Goal: Task Accomplishment & Management: Use online tool/utility

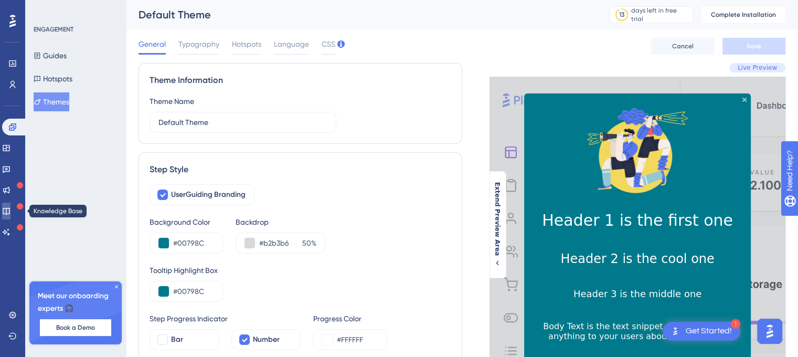
click at [10, 209] on icon at bounding box center [6, 211] width 8 height 8
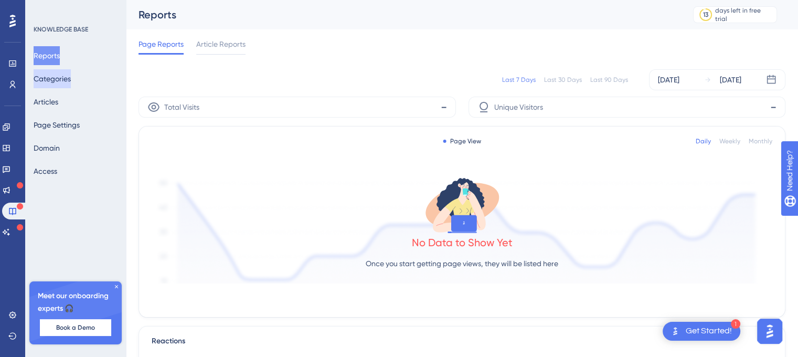
click at [53, 79] on button "Categories" at bounding box center [52, 78] width 37 height 19
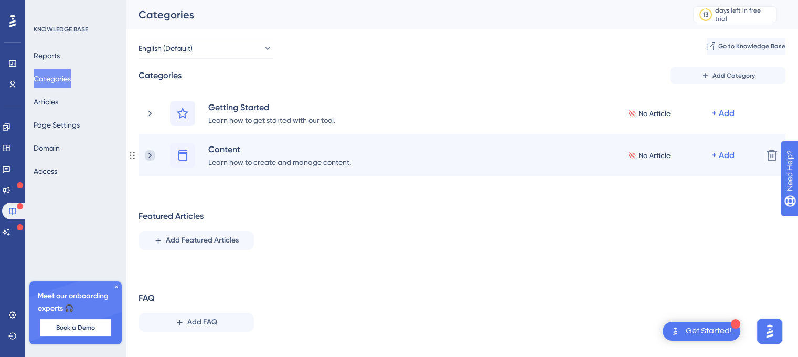
click at [147, 157] on icon at bounding box center [150, 155] width 10 height 10
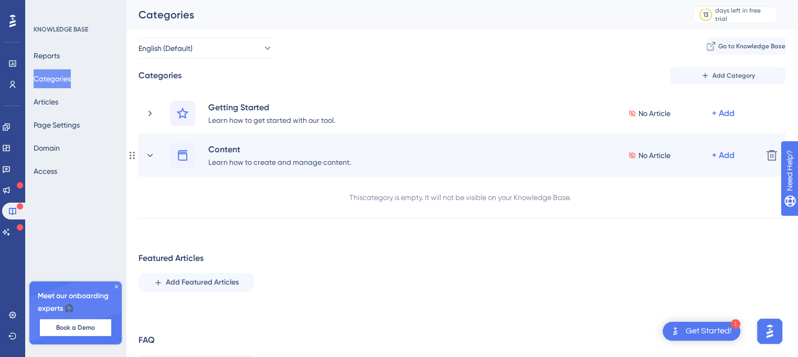
click at [139, 156] on div "Content Learn how to create and manage content. No Article + Add Delete" at bounding box center [462, 155] width 647 height 42
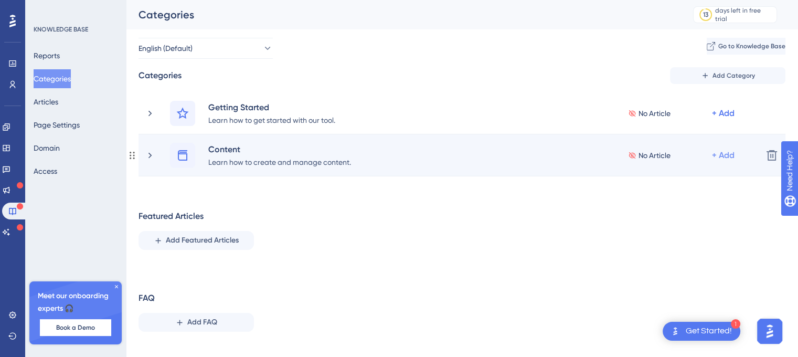
click at [714, 153] on div "+ Add" at bounding box center [723, 155] width 23 height 13
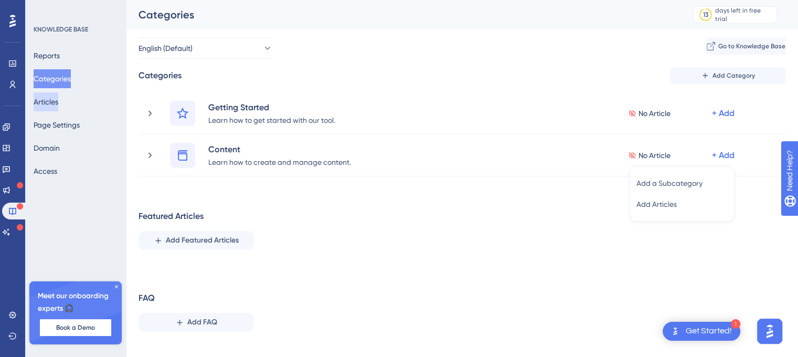
click at [58, 95] on button "Articles" at bounding box center [46, 101] width 25 height 19
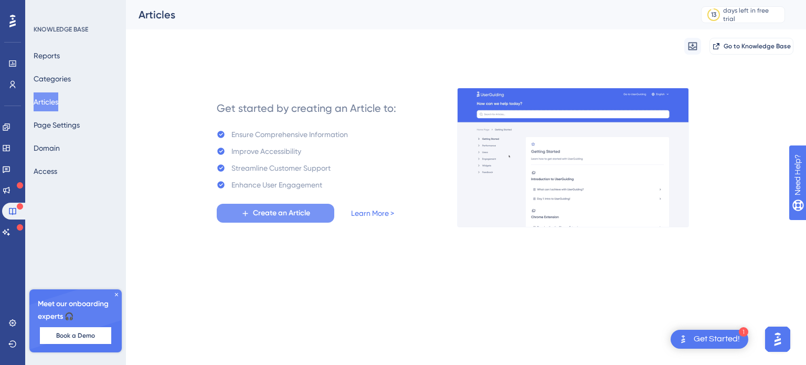
click at [272, 210] on span "Create an Article" at bounding box center [281, 213] width 57 height 13
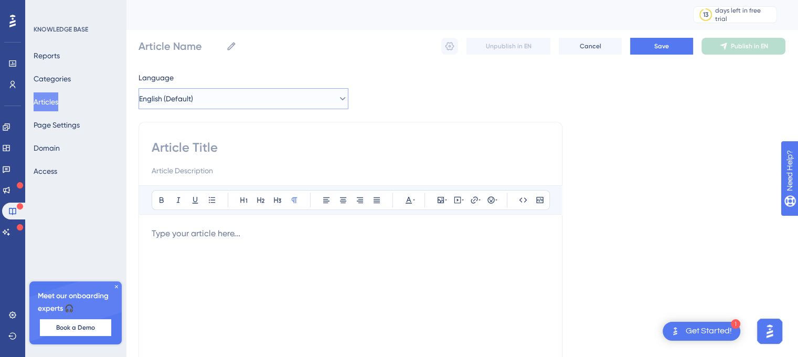
click at [193, 96] on span "English (Default)" at bounding box center [166, 98] width 54 height 13
click at [191, 128] on span "English (Default)" at bounding box center [172, 130] width 54 height 13
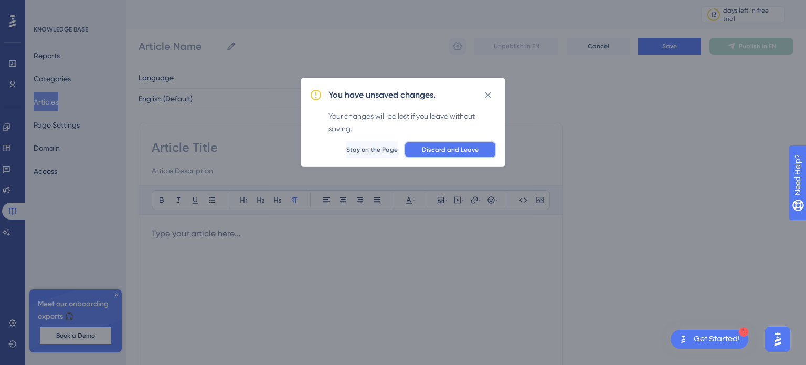
click at [469, 144] on button "Discard and Leave" at bounding box center [450, 149] width 92 height 17
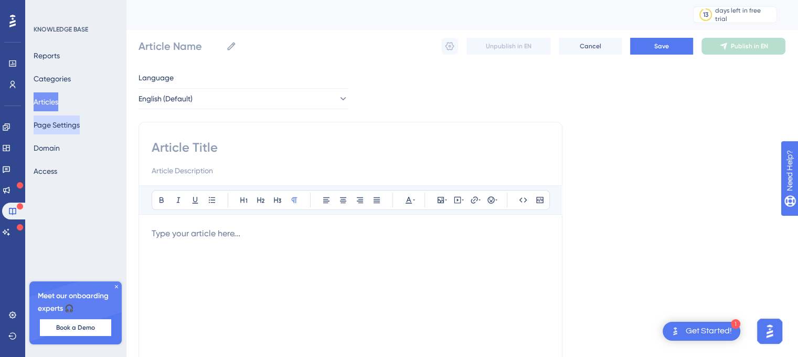
click at [75, 125] on button "Page Settings" at bounding box center [57, 124] width 46 height 19
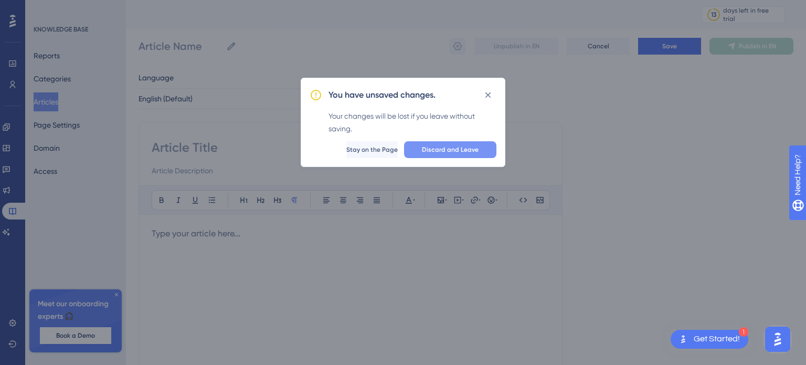
click at [432, 148] on span "Discard and Leave" at bounding box center [450, 149] width 57 height 8
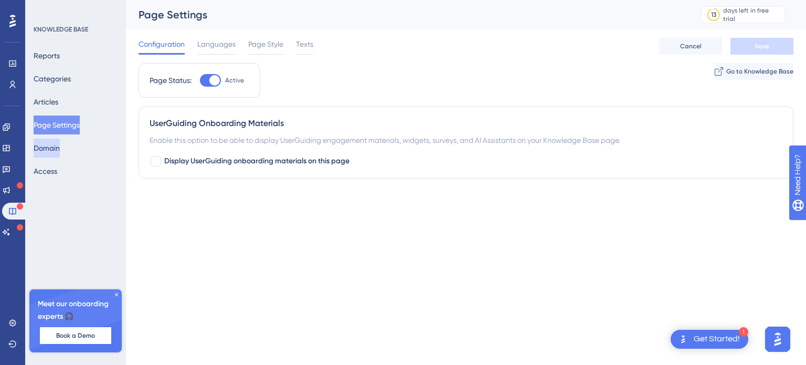
click at [60, 148] on button "Domain" at bounding box center [47, 148] width 26 height 19
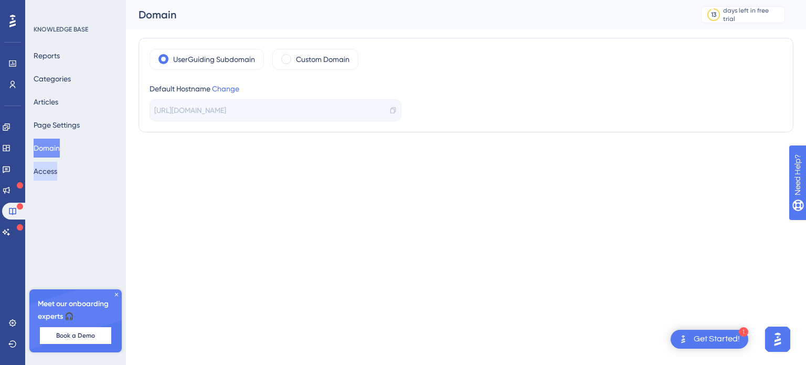
click at [52, 171] on button "Access" at bounding box center [46, 171] width 24 height 19
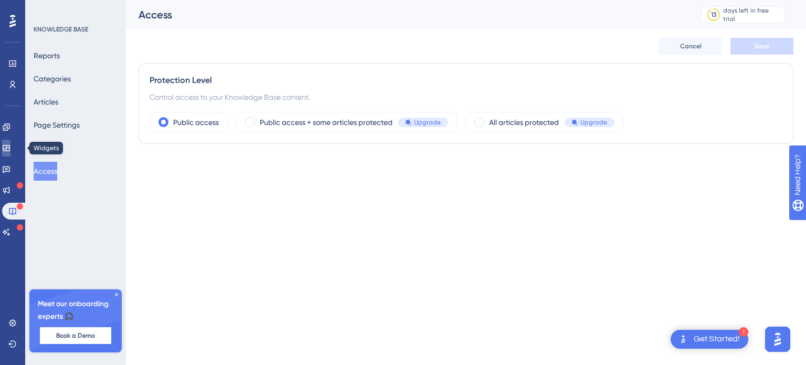
click at [10, 151] on icon at bounding box center [6, 148] width 8 height 8
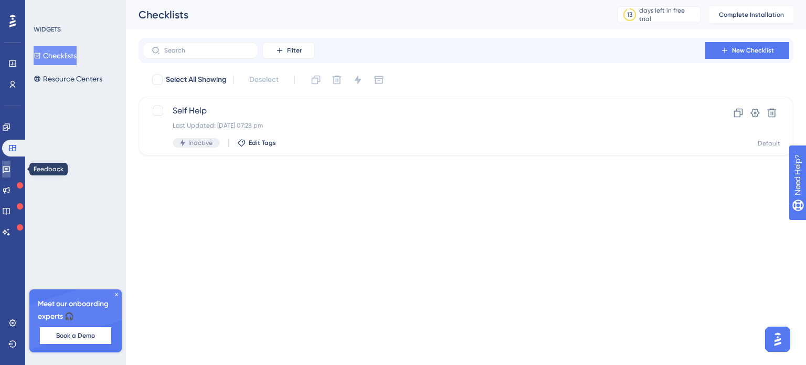
click at [9, 171] on icon at bounding box center [6, 169] width 7 height 7
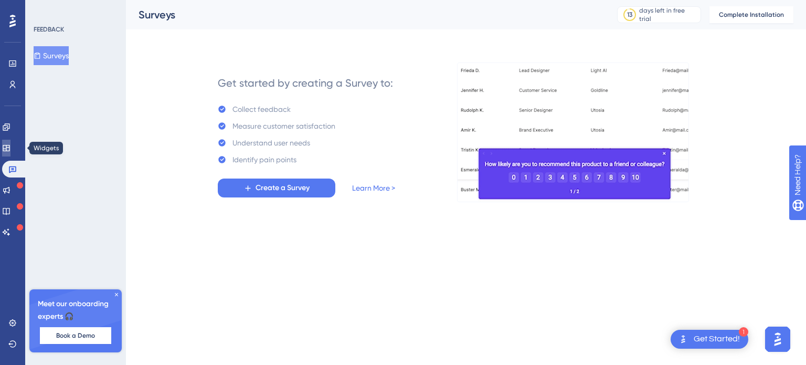
click at [10, 145] on icon at bounding box center [6, 148] width 8 height 8
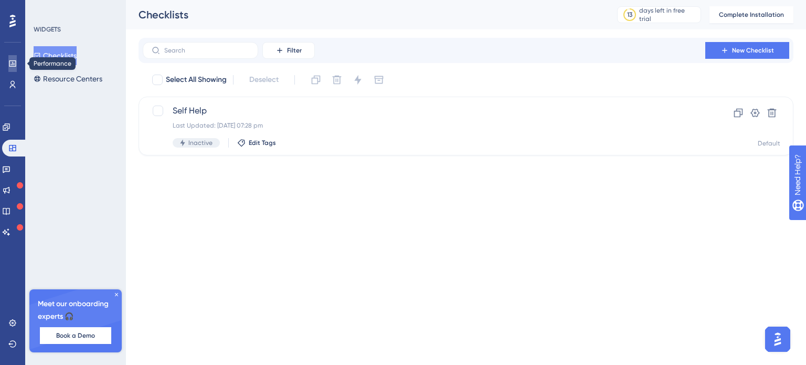
click at [13, 65] on icon at bounding box center [12, 63] width 8 height 8
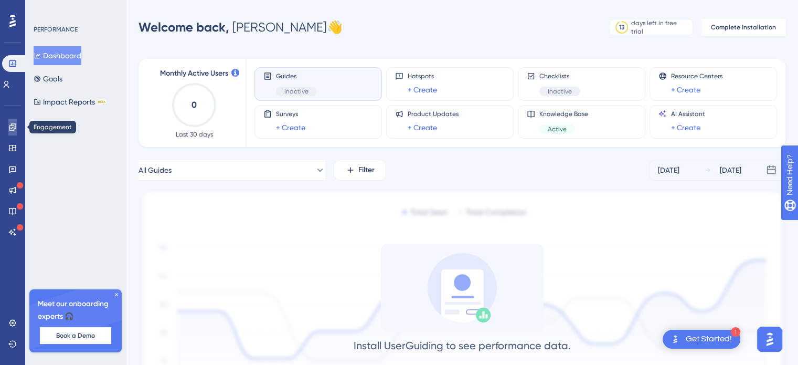
click at [15, 125] on icon at bounding box center [12, 126] width 7 height 7
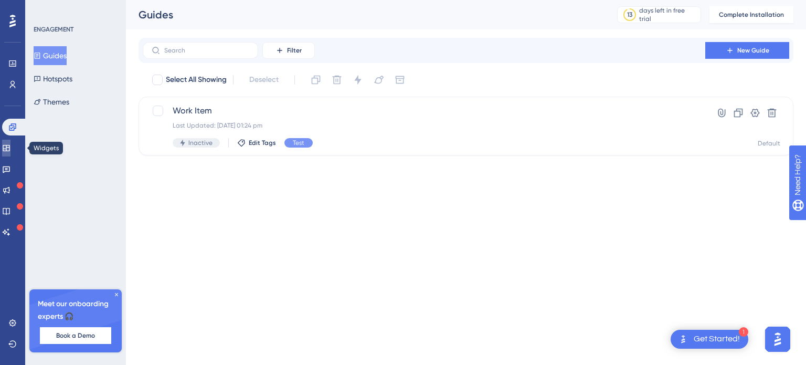
click at [9, 151] on icon at bounding box center [6, 148] width 7 height 6
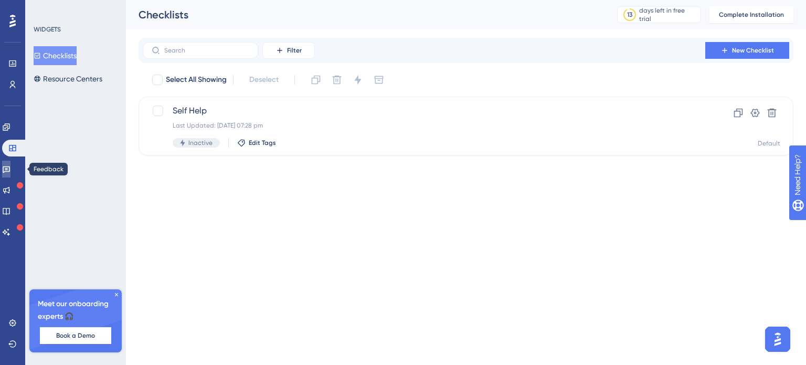
click at [10, 169] on icon at bounding box center [6, 169] width 7 height 7
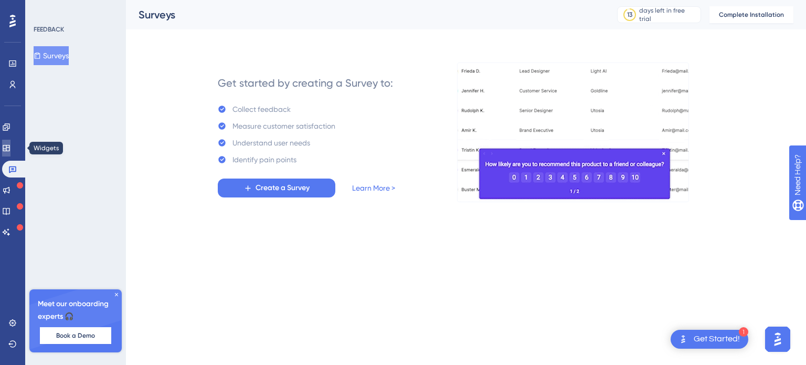
click at [10, 146] on link at bounding box center [6, 148] width 8 height 17
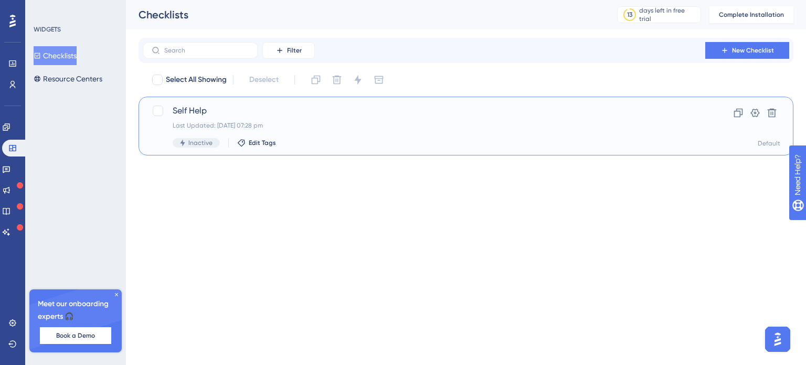
click at [176, 109] on span "Self Help" at bounding box center [424, 110] width 503 height 13
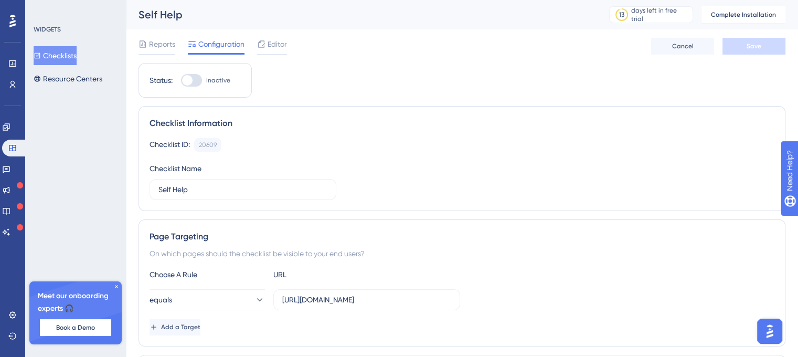
click at [190, 81] on div at bounding box center [187, 80] width 10 height 10
click at [181, 81] on input "Inactive" at bounding box center [181, 80] width 1 height 1
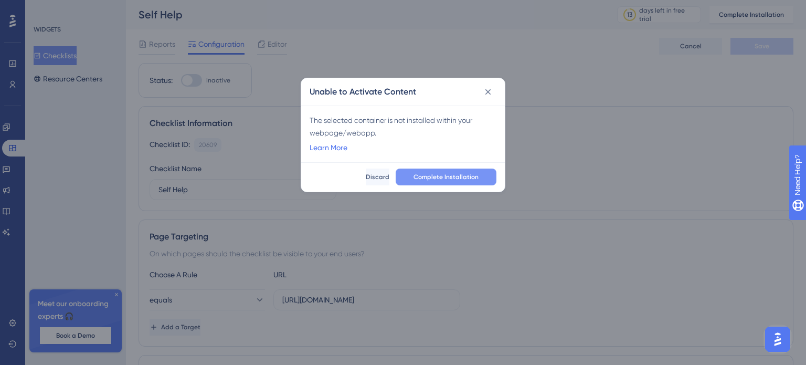
click at [431, 177] on span "Complete Installation" at bounding box center [445, 177] width 65 height 8
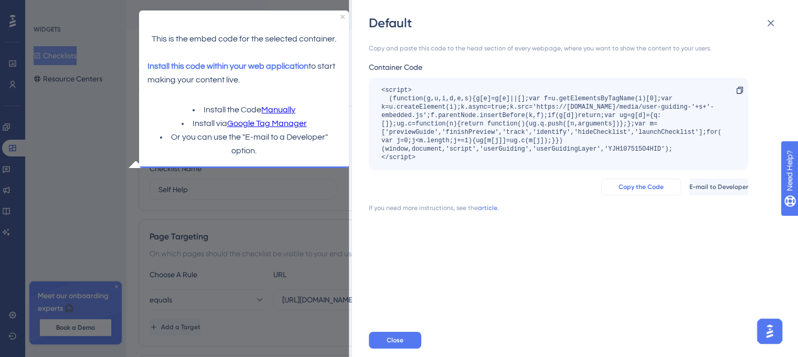
click at [619, 187] on span "Copy the Code" at bounding box center [641, 187] width 45 height 8
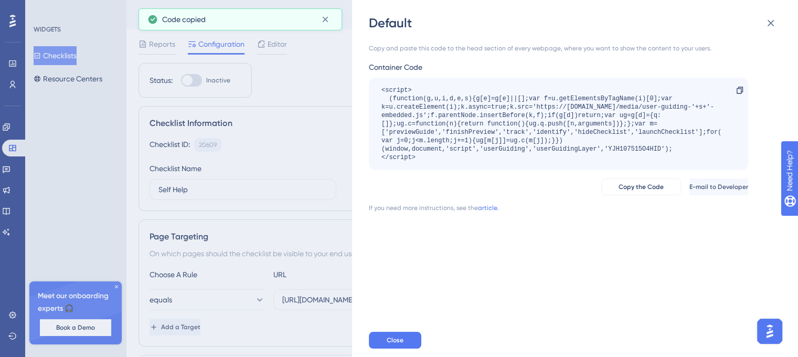
click at [407, 95] on div "<script> (function(g,u,i,d,e,s){g[e]=g[e]||[];var f=u.getElementsByTagName(i)[0…" at bounding box center [553, 124] width 344 height 76
click at [404, 345] on button "Close" at bounding box center [395, 340] width 52 height 17
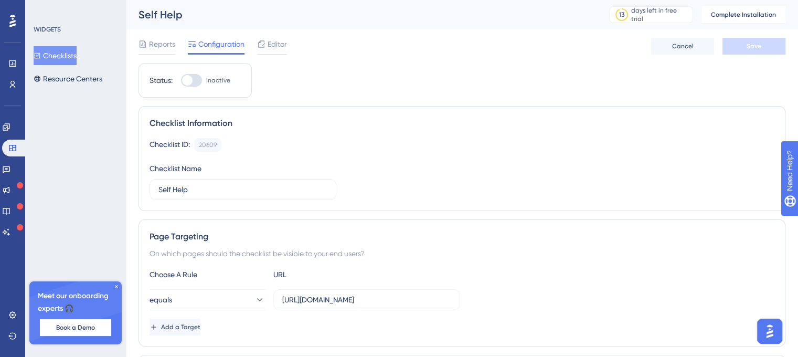
click at [192, 77] on div at bounding box center [191, 80] width 21 height 13
click at [181, 80] on input "Inactive" at bounding box center [181, 80] width 1 height 1
checkbox input "false"
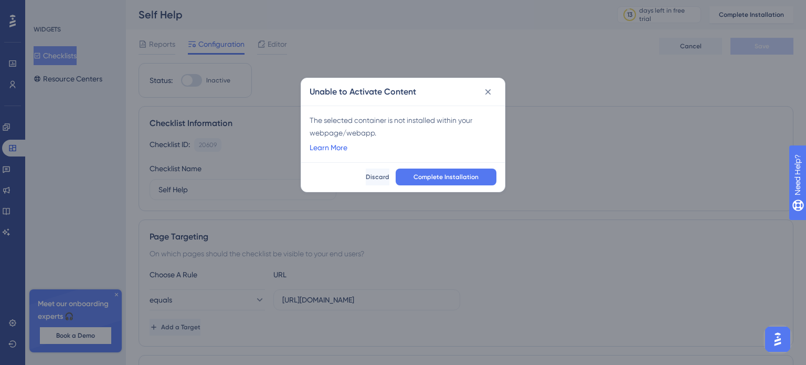
click at [341, 148] on link "Learn More" at bounding box center [329, 147] width 38 height 13
click at [434, 176] on span "Complete Installation" at bounding box center [445, 177] width 65 height 8
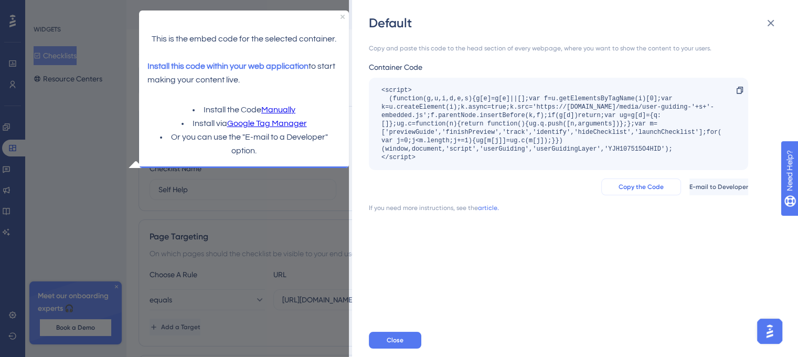
click at [619, 187] on span "Copy the Code" at bounding box center [641, 187] width 45 height 8
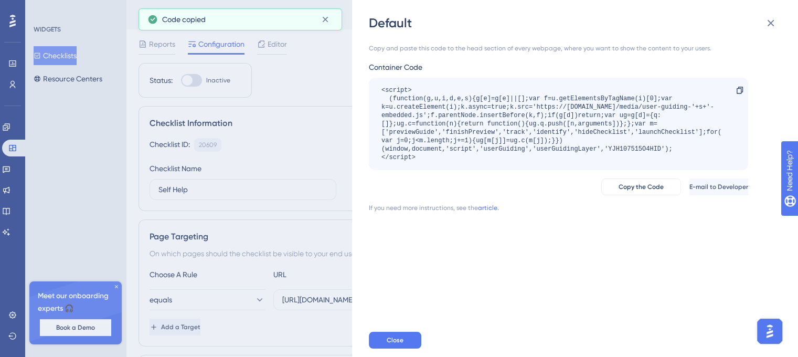
click at [318, 135] on div "Default Copy and paste this code to the head section of every webpage, where yo…" at bounding box center [399, 178] width 798 height 357
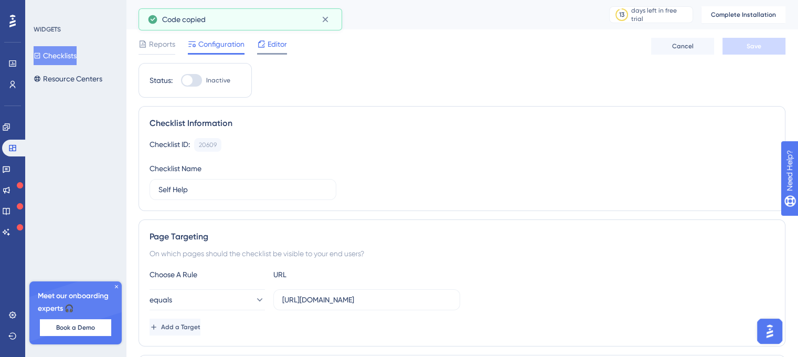
click at [273, 39] on span "Editor" at bounding box center [277, 44] width 19 height 13
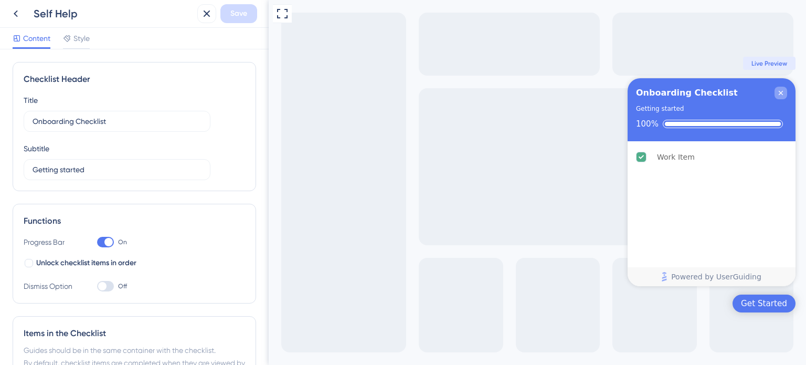
click at [784, 94] on icon "Close Checklist" at bounding box center [781, 93] width 8 height 8
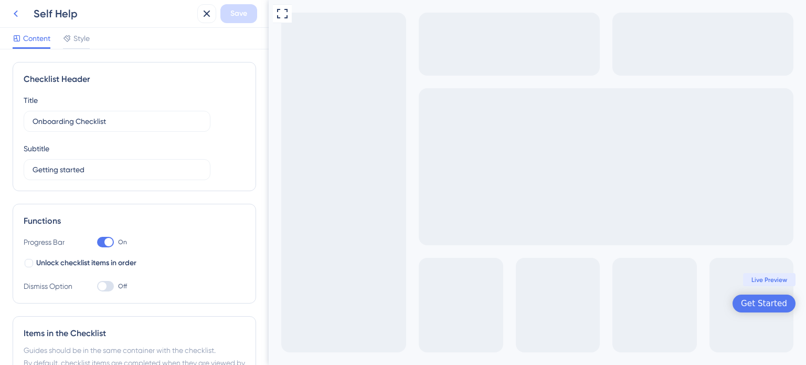
click at [15, 12] on icon at bounding box center [15, 13] width 13 height 13
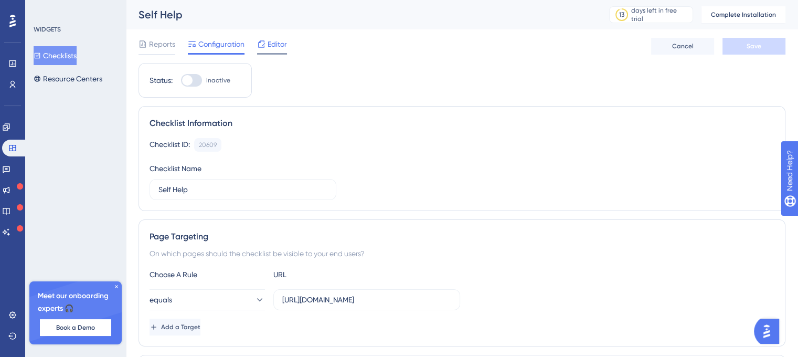
click at [266, 45] on div "Editor" at bounding box center [272, 44] width 30 height 13
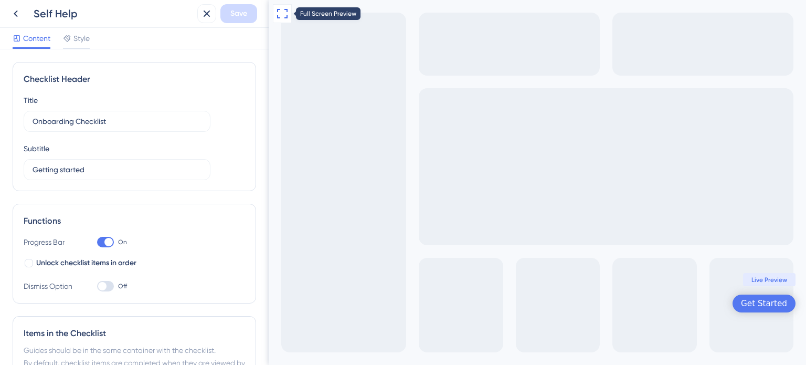
click at [283, 14] on icon at bounding box center [282, 13] width 13 height 13
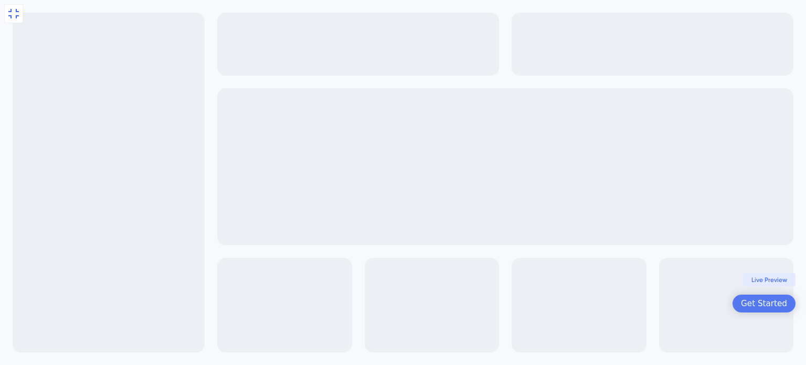
click at [782, 180] on div "Exit Full Screen Get Started Live Preview" at bounding box center [403, 182] width 806 height 365
click at [298, 149] on div "Exit Full Screen Get Started Live Preview" at bounding box center [403, 182] width 806 height 365
click at [16, 11] on icon at bounding box center [13, 13] width 10 height 9
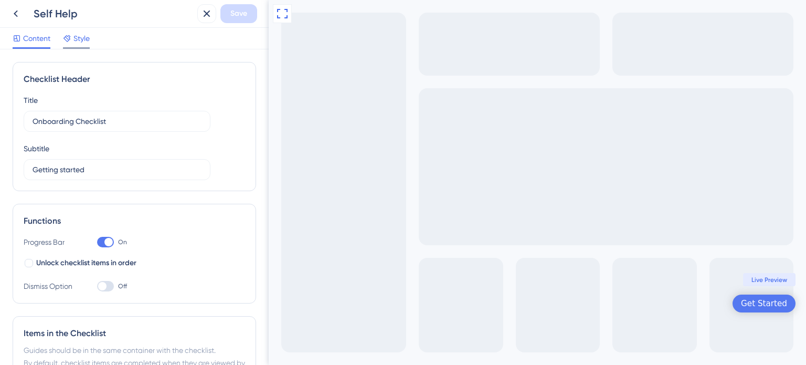
click at [76, 46] on div "Style" at bounding box center [76, 40] width 27 height 17
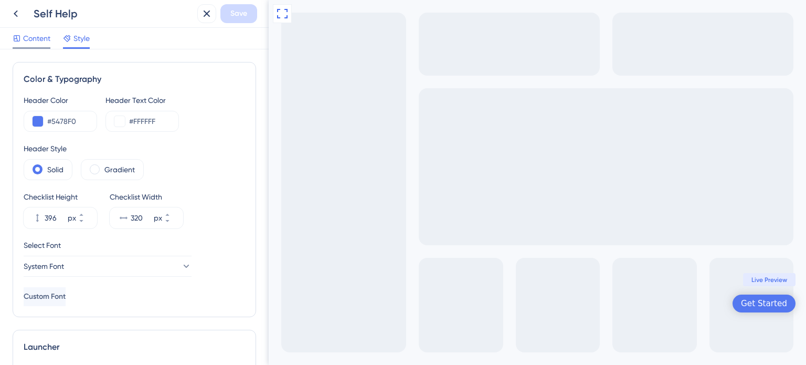
click at [37, 38] on span "Content" at bounding box center [36, 38] width 27 height 13
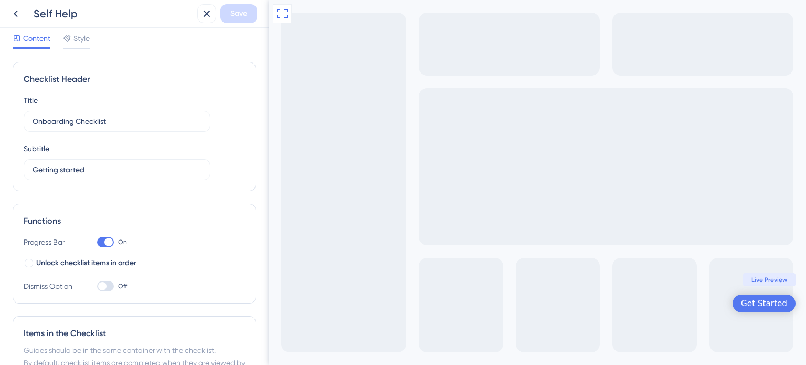
click at [413, 144] on div "Full Screen Preview Get Started Live Preview" at bounding box center [537, 182] width 537 height 365
click at [19, 15] on icon at bounding box center [15, 13] width 13 height 13
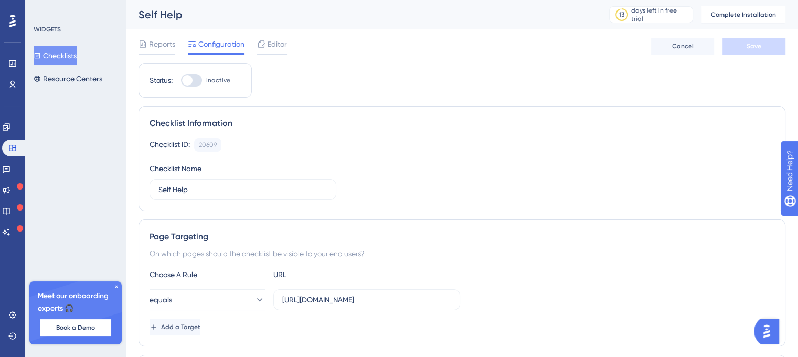
click at [186, 84] on div at bounding box center [187, 80] width 10 height 10
click at [181, 81] on input "Inactive" at bounding box center [181, 80] width 1 height 1
checkbox input "false"
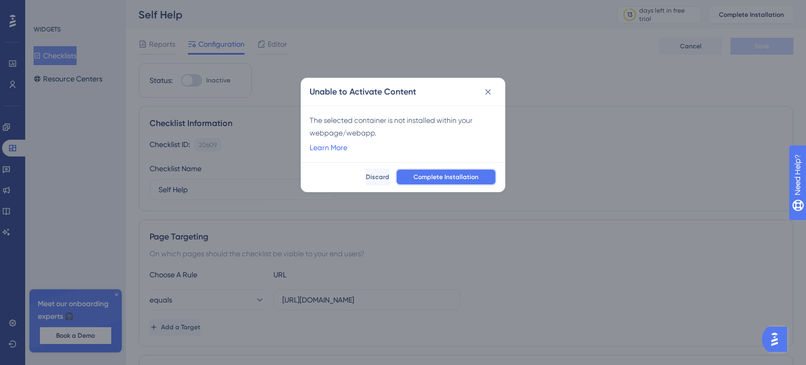
click at [447, 182] on button "Complete Installation" at bounding box center [446, 176] width 101 height 17
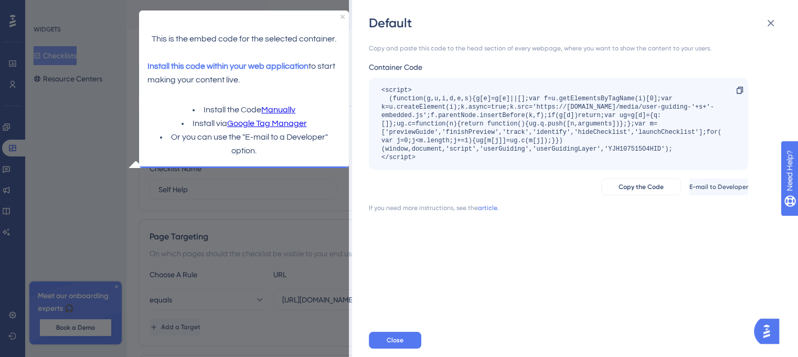
click at [278, 109] on link "Manually" at bounding box center [278, 110] width 34 height 14
click at [619, 185] on span "Copy the Code" at bounding box center [641, 187] width 45 height 8
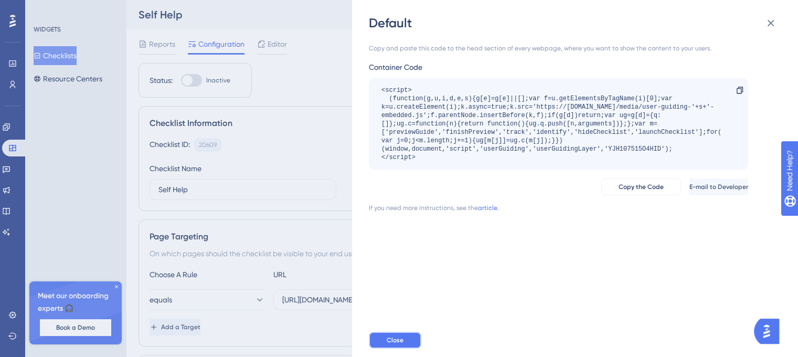
click at [409, 344] on button "Close" at bounding box center [395, 340] width 52 height 17
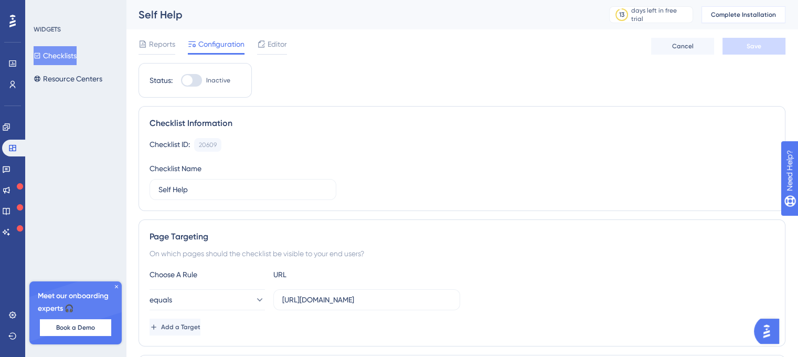
click at [740, 16] on span "Complete Installation" at bounding box center [743, 14] width 65 height 8
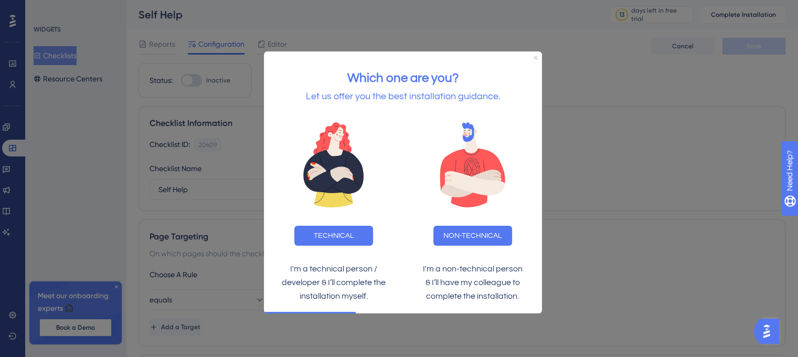
click at [537, 56] on icon "Close Preview" at bounding box center [536, 58] width 4 height 4
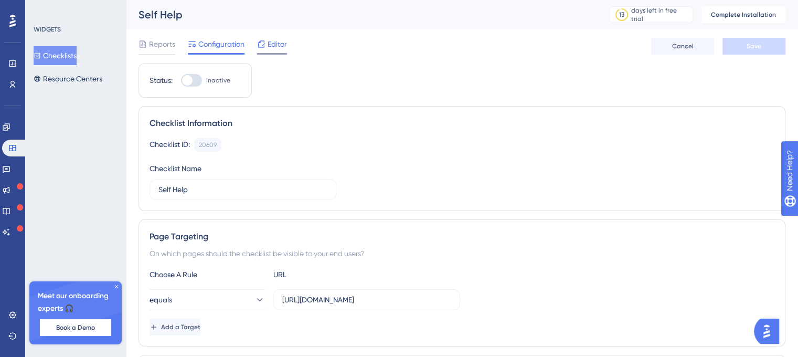
click at [275, 41] on span "Editor" at bounding box center [277, 44] width 19 height 13
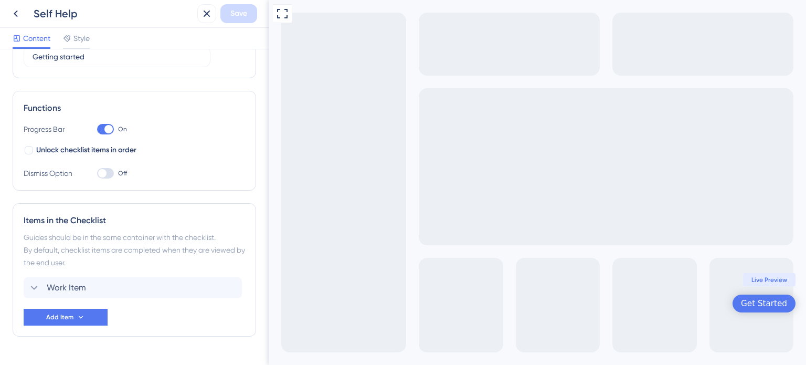
scroll to position [114, 0]
drag, startPoint x: 268, startPoint y: 255, endPoint x: 2, endPoint y: 330, distance: 276.3
click at [60, 321] on button "Add Item" at bounding box center [66, 315] width 84 height 17
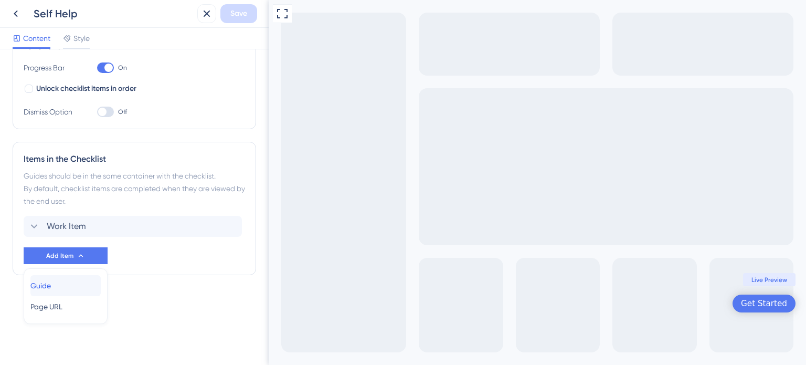
click at [62, 284] on div "Guide Guide" at bounding box center [65, 285] width 70 height 21
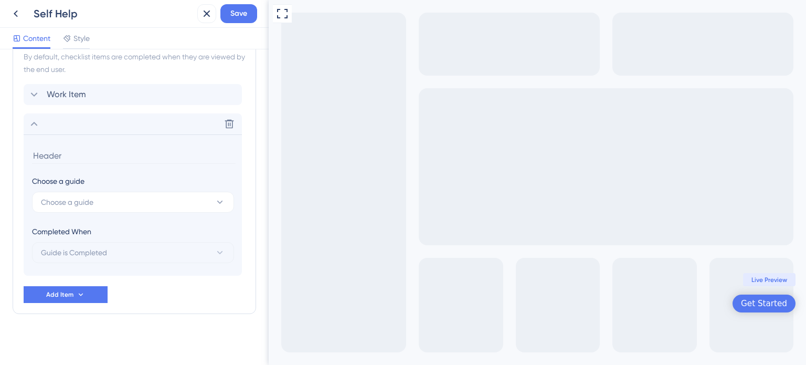
scroll to position [309, 0]
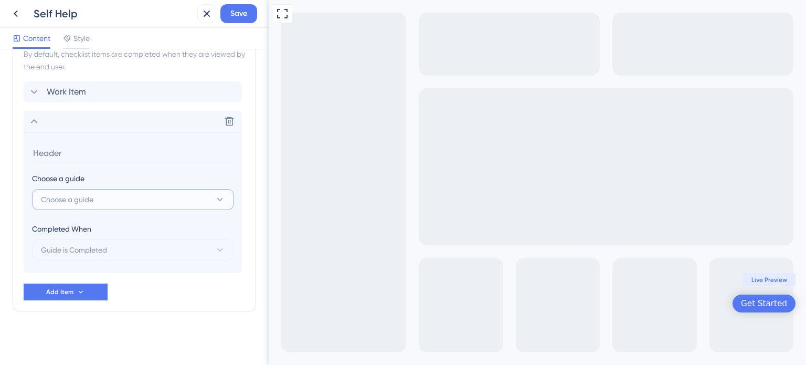
click at [63, 193] on span "Choose a guide" at bounding box center [67, 199] width 52 height 13
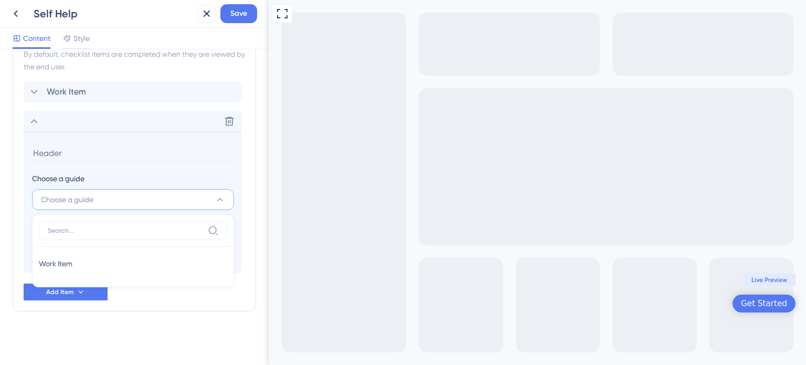
click at [260, 133] on div "Checklist Header Title Onboarding Checklist Subtitle Getting started Functions …" at bounding box center [134, 206] width 269 height 315
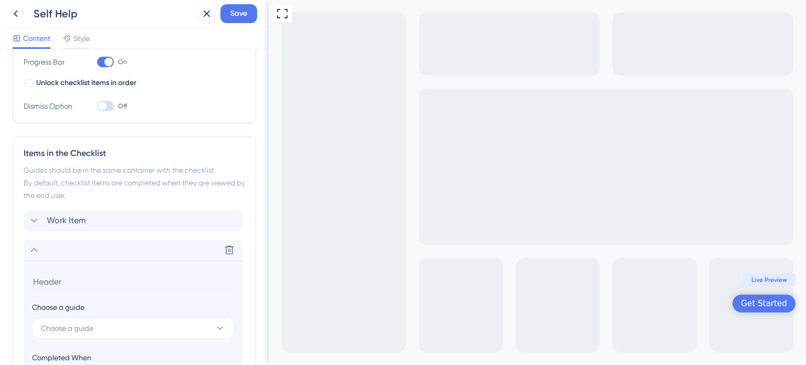
scroll to position [213, 0]
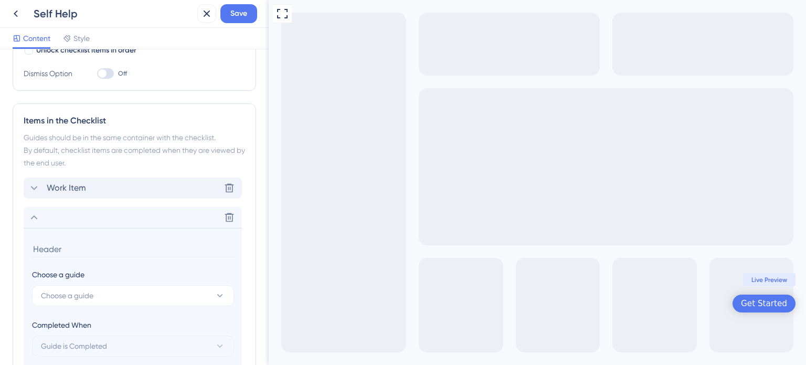
click at [30, 186] on icon at bounding box center [34, 188] width 13 height 13
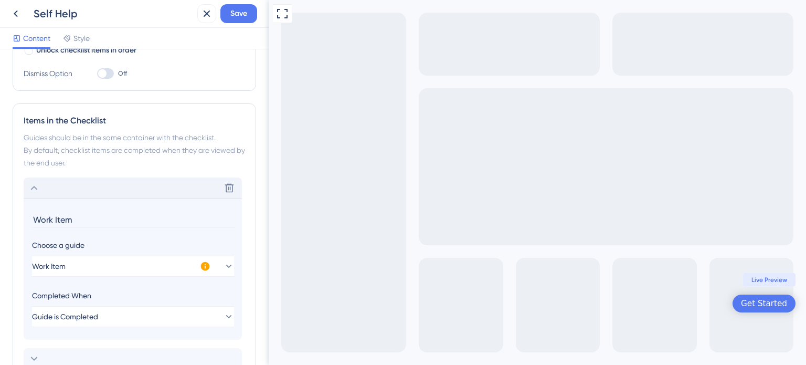
scroll to position [309, 0]
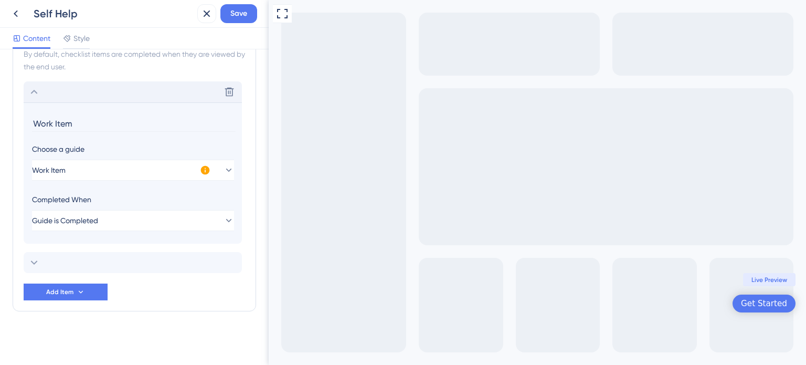
click at [203, 172] on icon at bounding box center [205, 170] width 9 height 9
click at [71, 124] on input "Work Item" at bounding box center [134, 123] width 204 height 16
click at [31, 90] on icon at bounding box center [34, 92] width 13 height 13
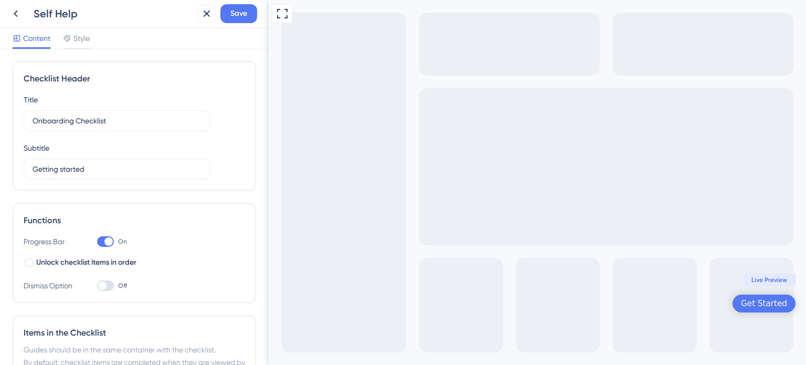
scroll to position [0, 0]
drag, startPoint x: 266, startPoint y: 136, endPoint x: 0, endPoint y: 65, distance: 275.3
click at [76, 37] on span "Style" at bounding box center [81, 38] width 16 height 13
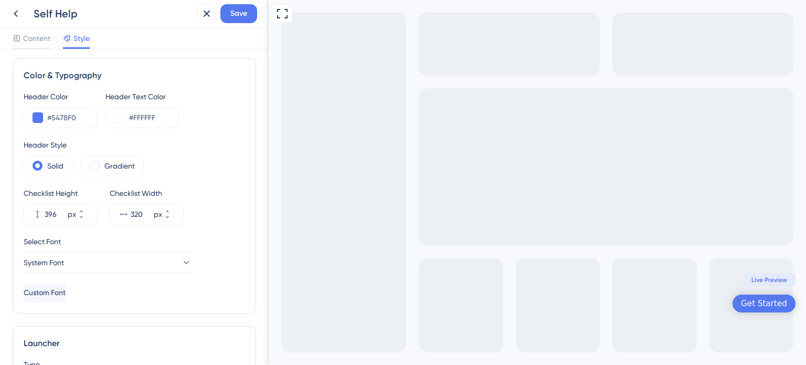
scroll to position [5, 0]
drag, startPoint x: 265, startPoint y: 132, endPoint x: 5, endPoint y: 111, distance: 261.1
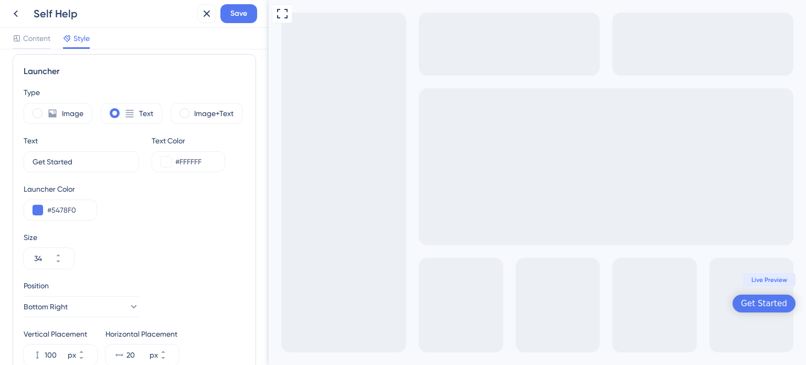
scroll to position [0, 0]
